Goal: Transaction & Acquisition: Purchase product/service

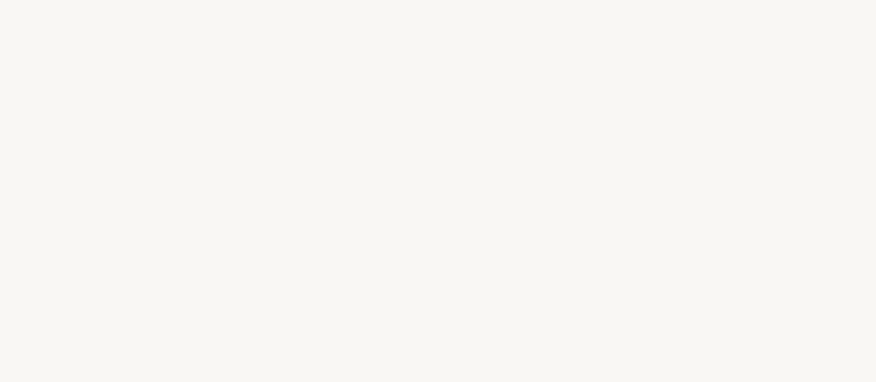
select select "DE"
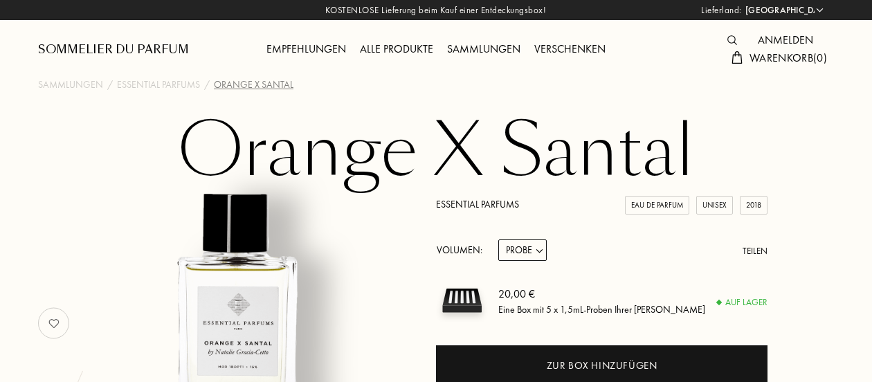
click at [482, 48] on div "Sammlungen" at bounding box center [483, 50] width 87 height 18
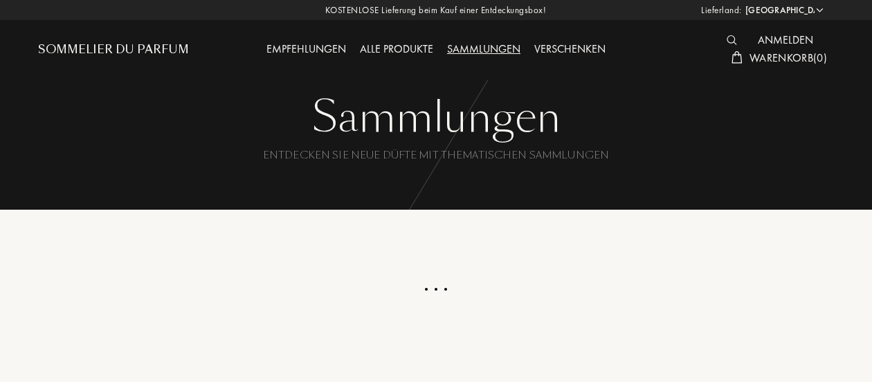
select select "DE"
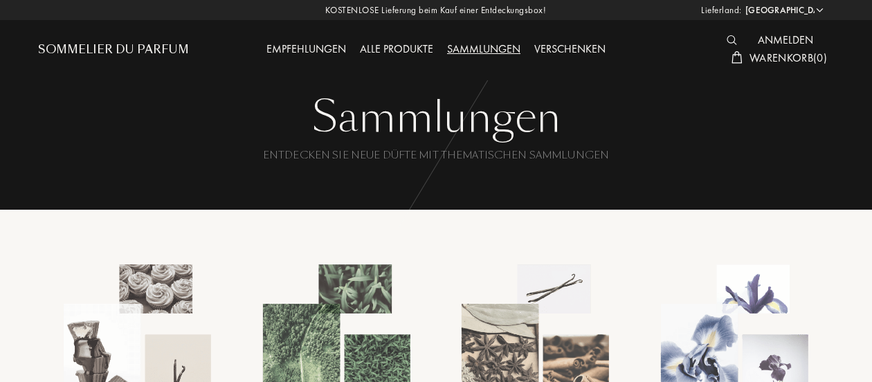
click at [410, 46] on div "Alle Produkte" at bounding box center [396, 50] width 87 height 18
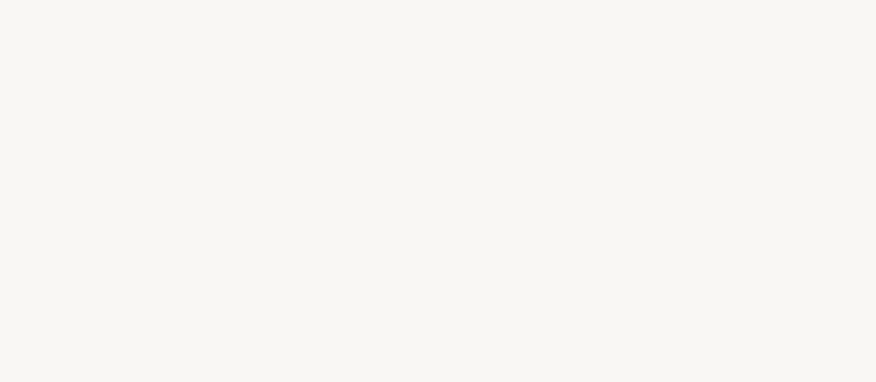
select select "DE"
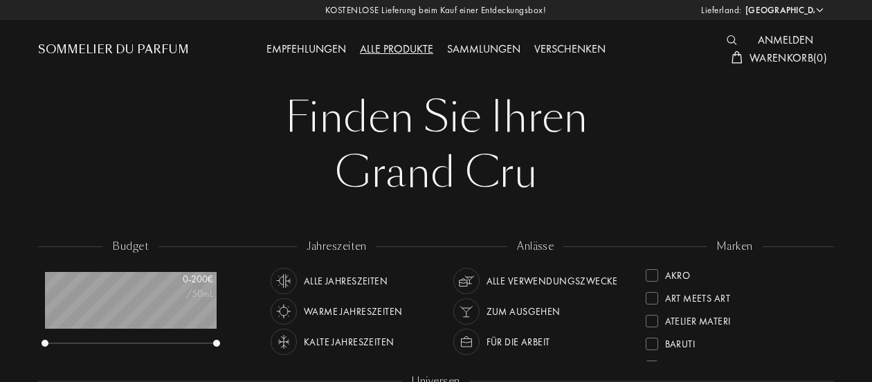
scroll to position [69, 172]
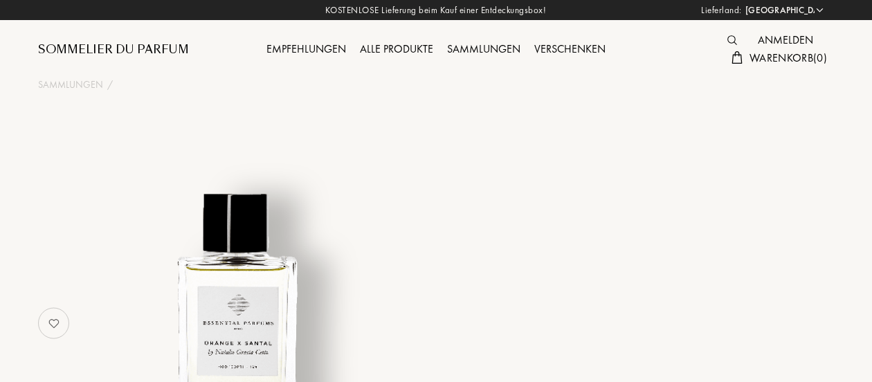
select select "DE"
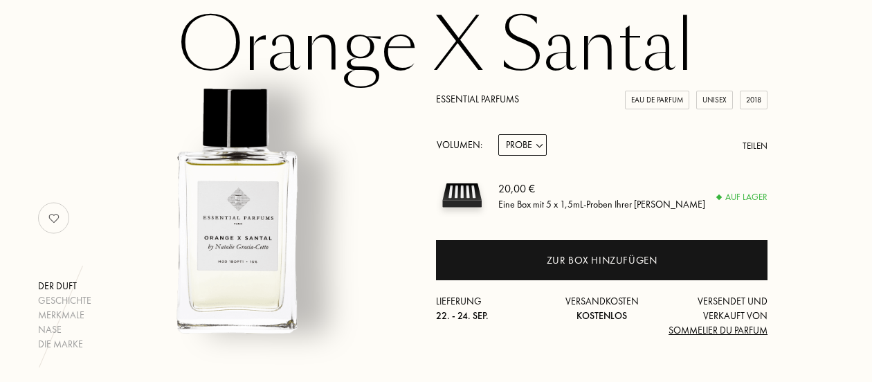
scroll to position [120, 0]
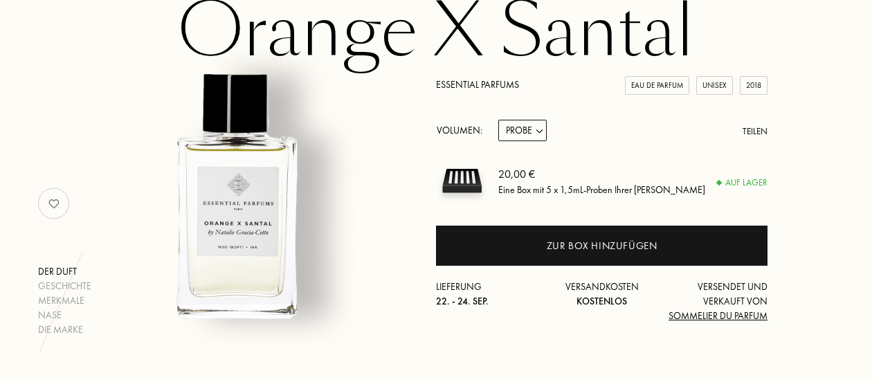
click at [543, 134] on select "Probe 10mL 100mL 150mL" at bounding box center [522, 130] width 48 height 21
select select "2"
click at [498, 120] on select "Probe 10mL 100mL 150mL" at bounding box center [522, 130] width 48 height 21
select select "2"
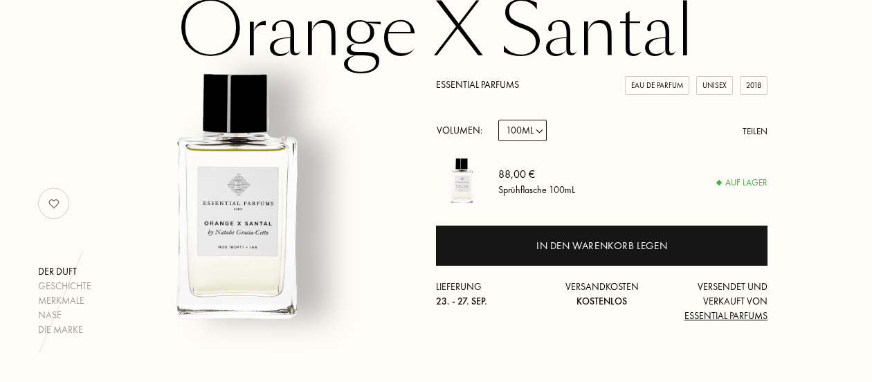
click at [821, 187] on div "Der Duft Geschichte Merkmale Nase Die Marke Essential Parfums Eau de Parfum Uni…" at bounding box center [436, 203] width 816 height 267
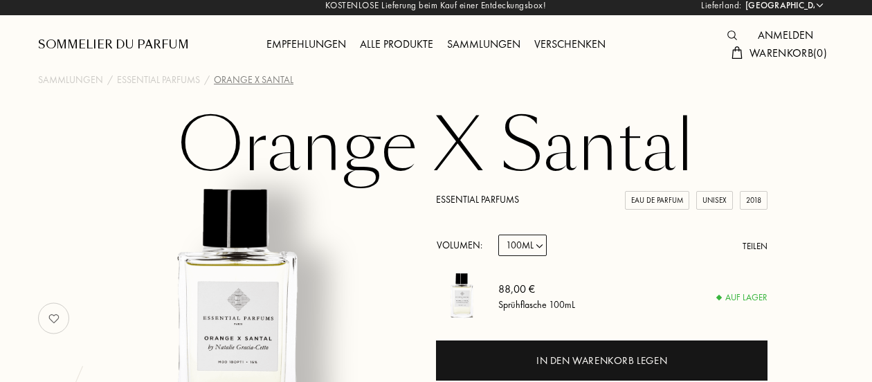
scroll to position [0, 0]
